Goal: Transaction & Acquisition: Obtain resource

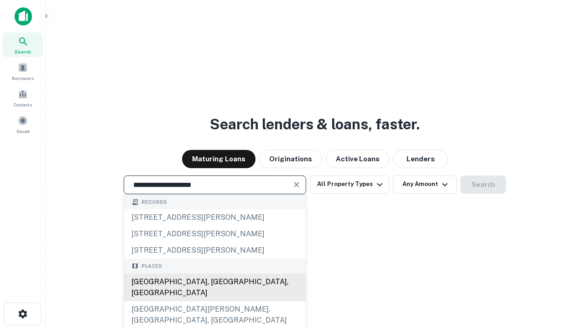
click at [215, 301] on div "[GEOGRAPHIC_DATA], [GEOGRAPHIC_DATA], [GEOGRAPHIC_DATA]" at bounding box center [215, 286] width 182 height 27
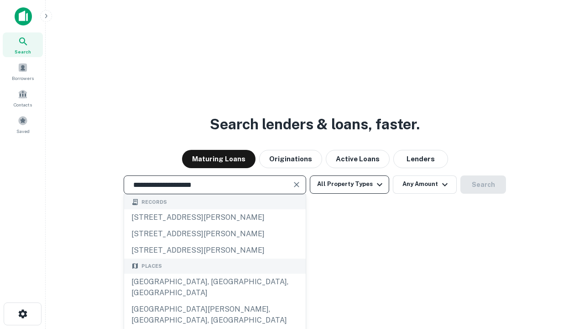
type input "**********"
click at [350, 184] on button "All Property Types" at bounding box center [349, 184] width 79 height 18
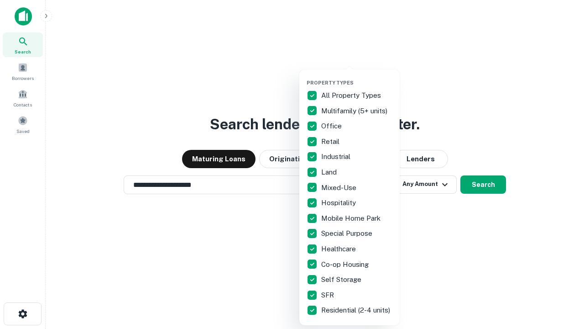
click at [357, 77] on button "button" at bounding box center [357, 77] width 100 height 0
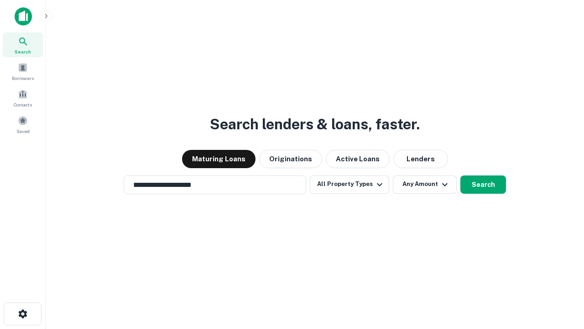
scroll to position [14, 0]
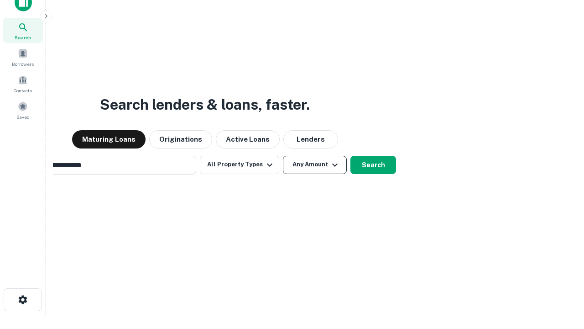
click at [283, 156] on button "Any Amount" at bounding box center [315, 165] width 64 height 18
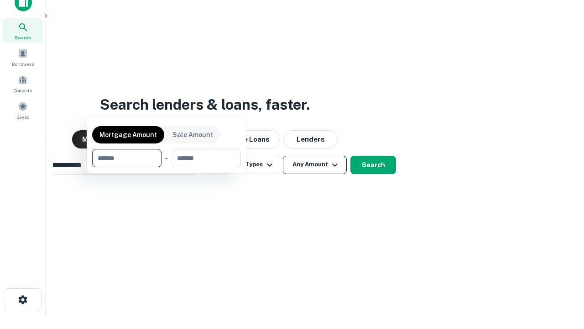
scroll to position [15, 0]
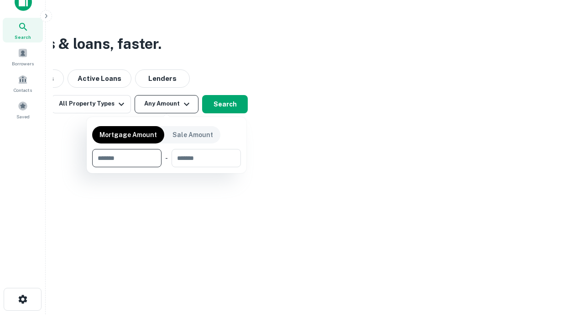
type input "*******"
click at [167, 167] on button "button" at bounding box center [166, 167] width 149 height 0
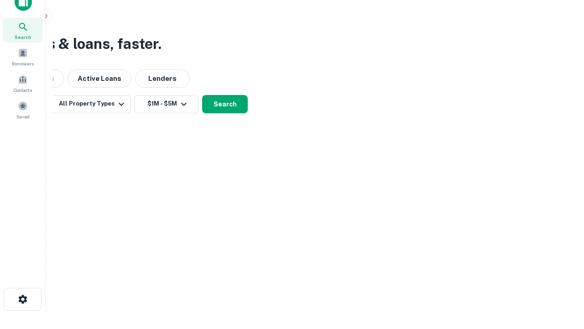
scroll to position [14, 0]
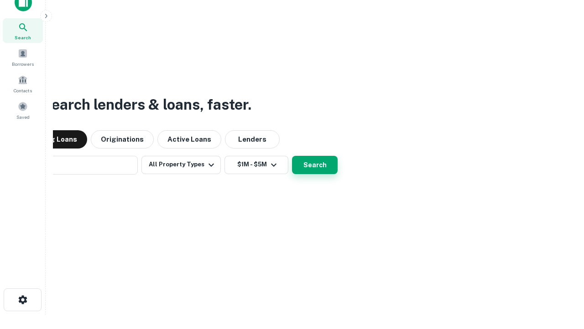
click at [292, 156] on button "Search" at bounding box center [315, 165] width 46 height 18
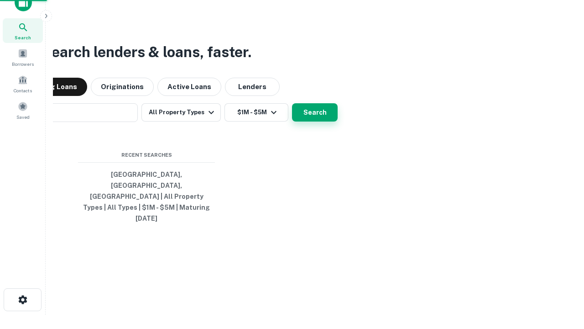
scroll to position [15, 0]
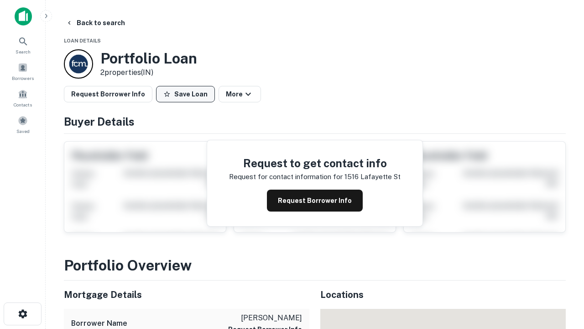
click at [185, 94] on button "Save Loan" at bounding box center [185, 94] width 59 height 16
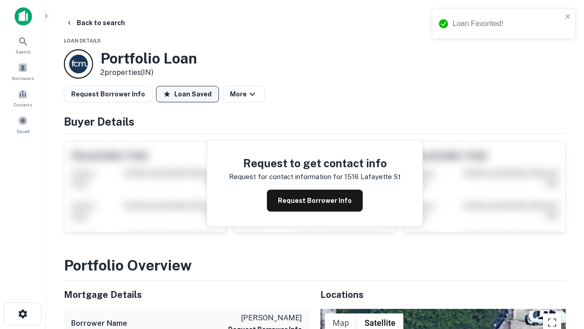
click at [188, 94] on button "Loan Saved" at bounding box center [187, 94] width 63 height 16
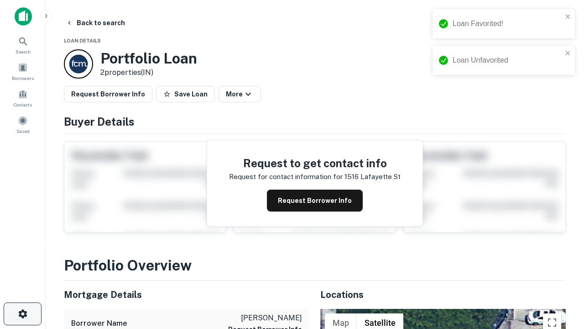
click at [22, 314] on icon "button" at bounding box center [22, 313] width 11 height 11
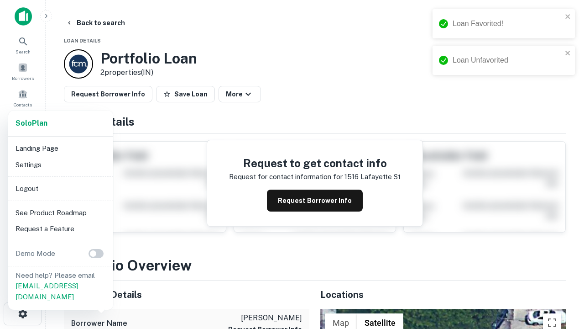
click at [60, 188] on li "Logout" at bounding box center [61, 188] width 98 height 16
